Goal: Information Seeking & Learning: Learn about a topic

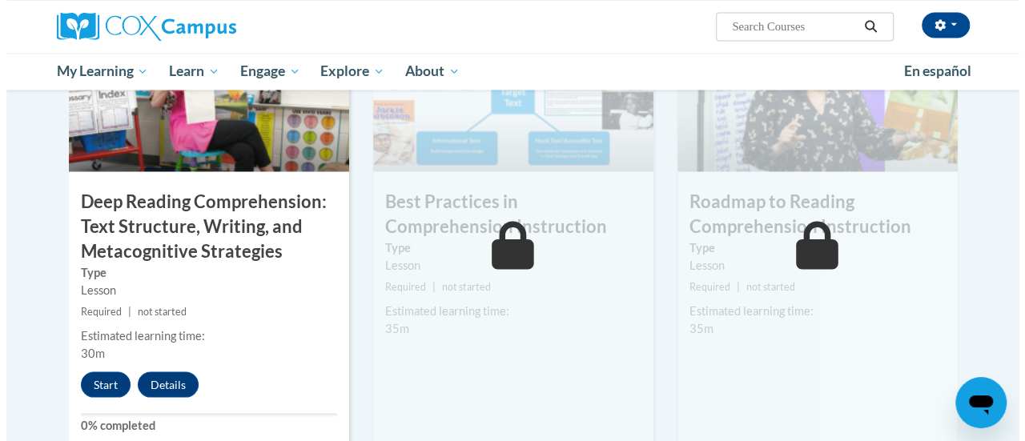
scroll to position [1317, 0]
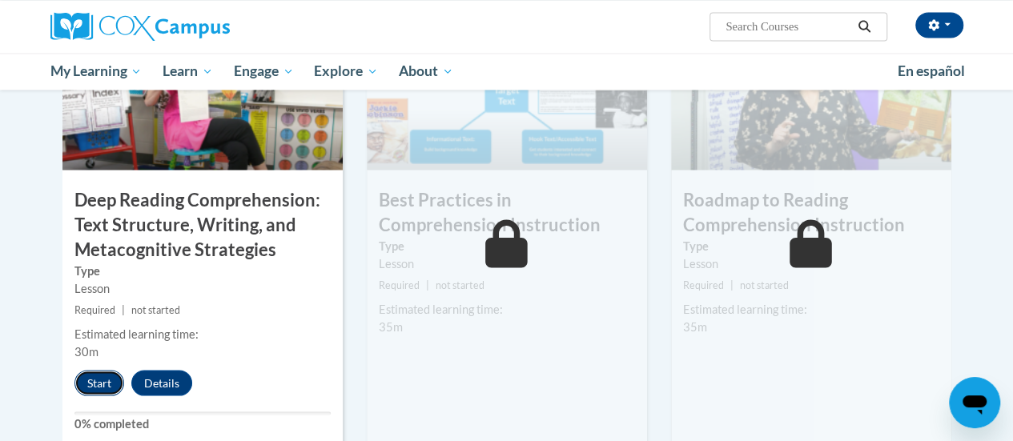
click at [85, 385] on button "Start" at bounding box center [99, 383] width 50 height 26
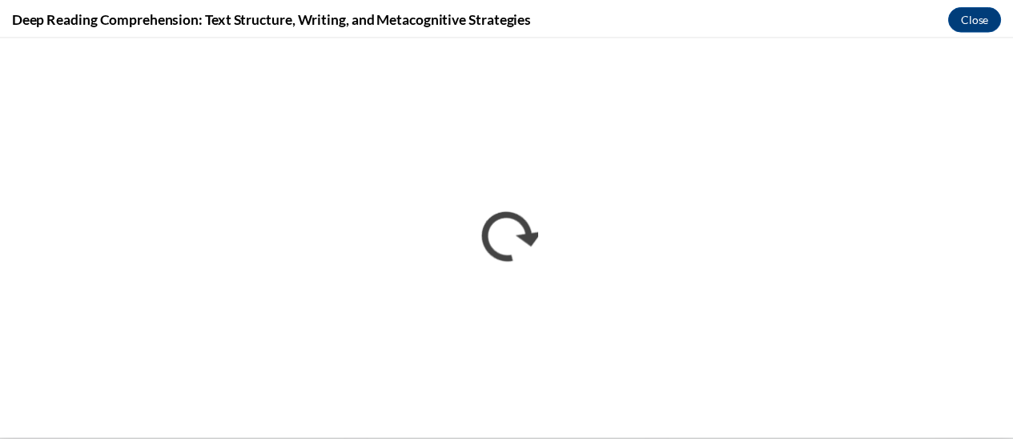
scroll to position [0, 0]
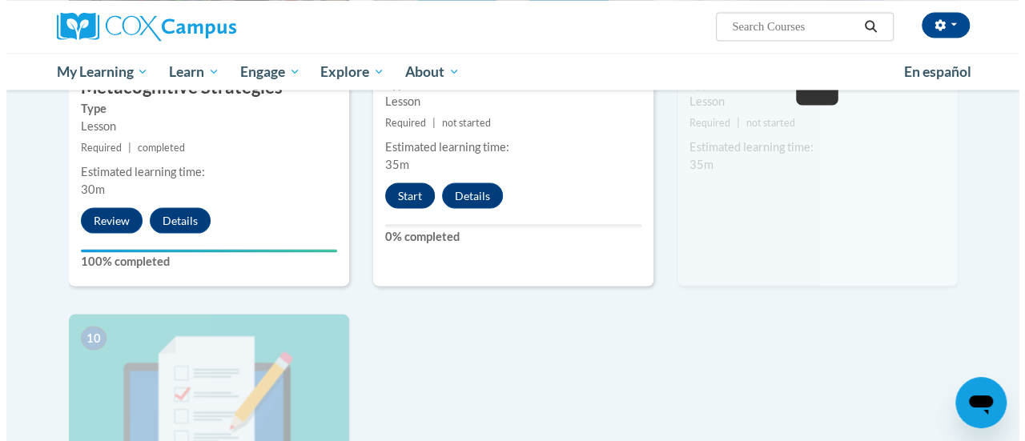
scroll to position [1476, 0]
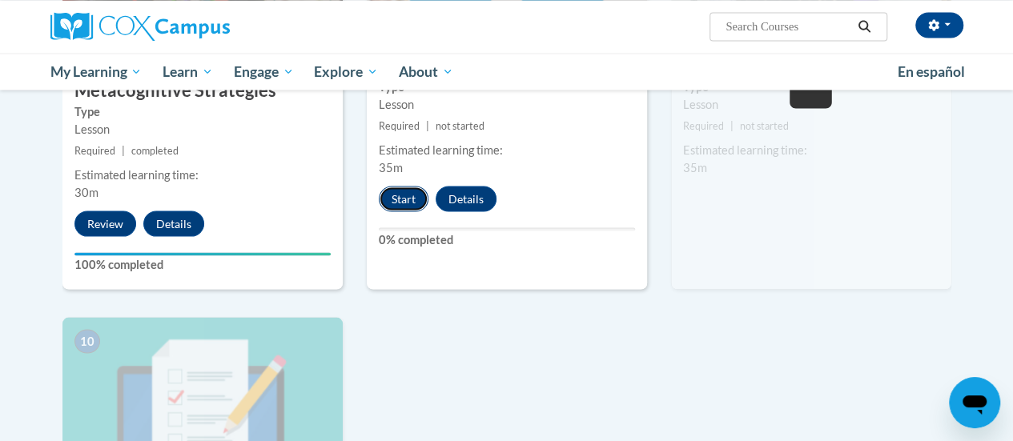
click at [410, 199] on button "Start" at bounding box center [404, 199] width 50 height 26
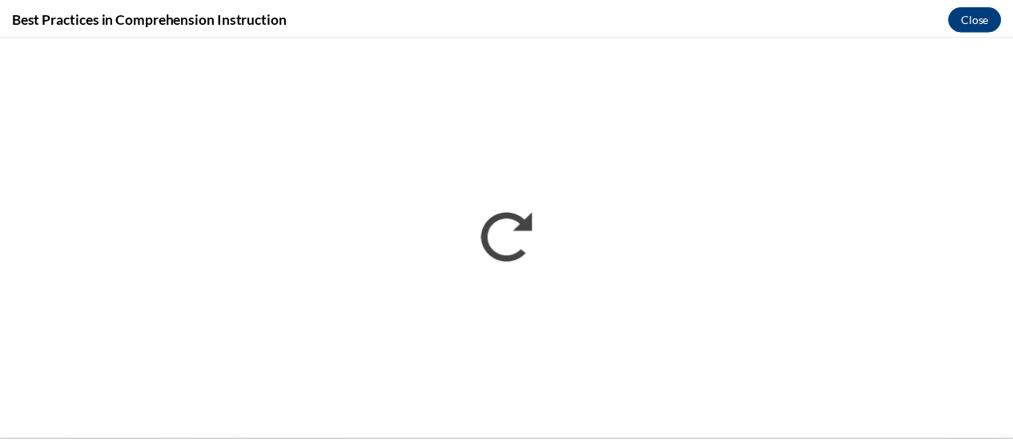
scroll to position [0, 0]
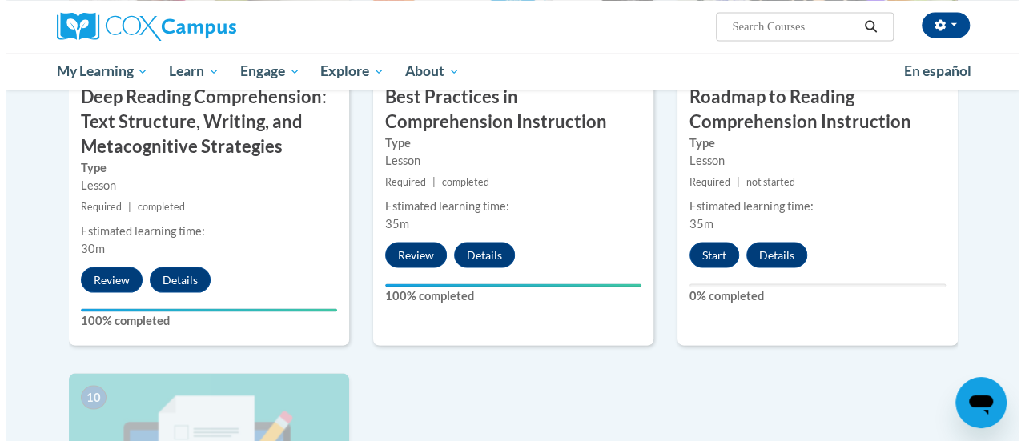
scroll to position [1419, 0]
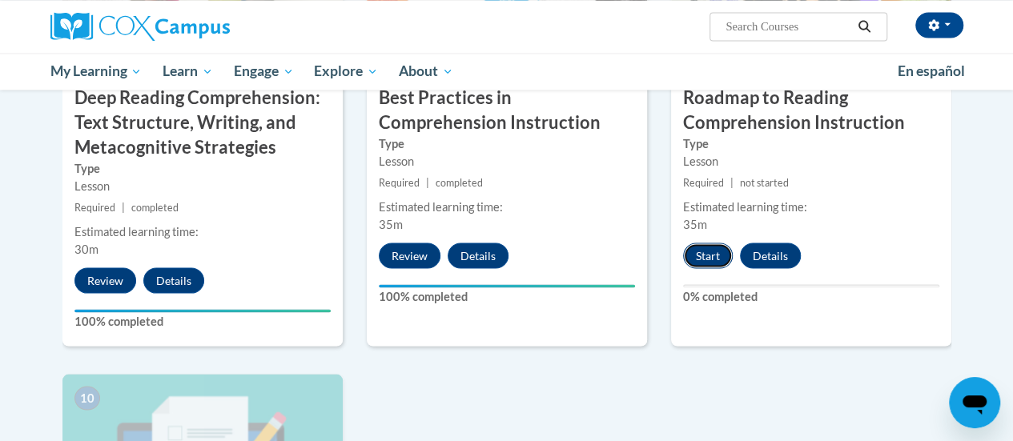
click at [705, 259] on button "Start" at bounding box center [708, 256] width 50 height 26
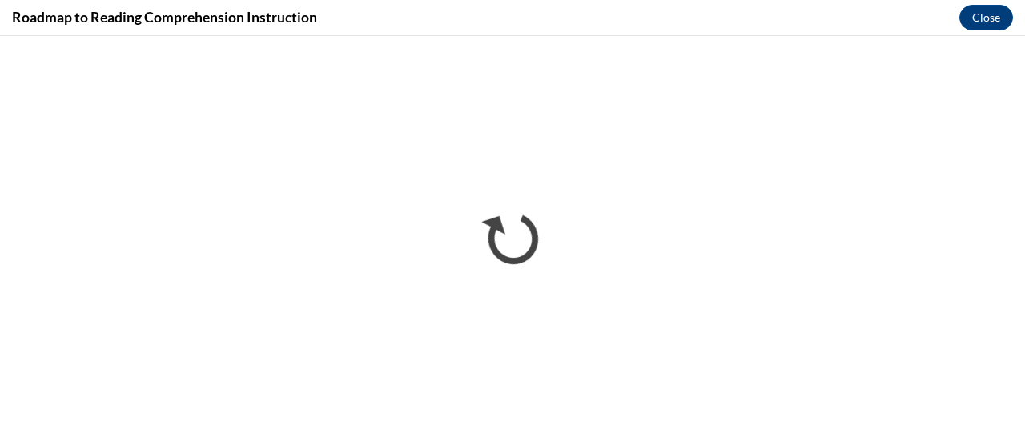
scroll to position [0, 0]
